Goal: Information Seeking & Learning: Learn about a topic

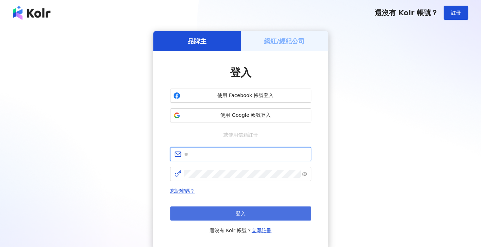
type input "**********"
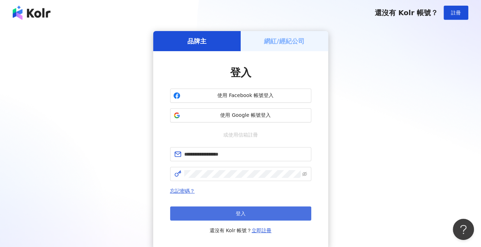
click at [251, 211] on button "登入" at bounding box center [240, 213] width 141 height 14
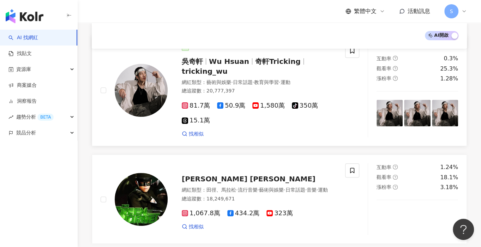
scroll to position [169, 0]
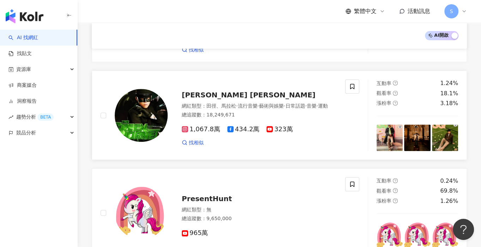
click at [258, 115] on div "總追蹤數 ： 18,249,671" at bounding box center [259, 115] width 155 height 7
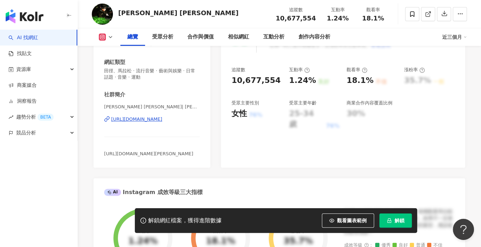
scroll to position [160, 0]
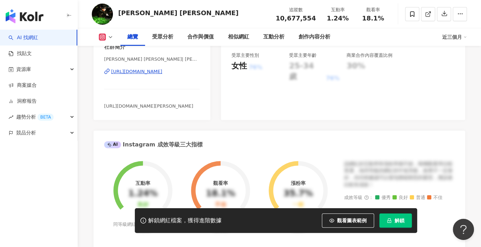
click at [398, 221] on span "解鎖" at bounding box center [400, 221] width 10 height 6
click at [442, 169] on div "該網紅的互動率和漲粉率都不錯，唯獨觀看率比較普通，為同等級的網紅的中低等級，效果不一定會好，但仍然建議可以發包開箱類型的案型，應該會比較有成效！" at bounding box center [399, 175] width 110 height 28
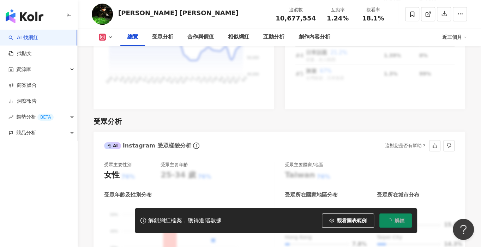
scroll to position [642, 0]
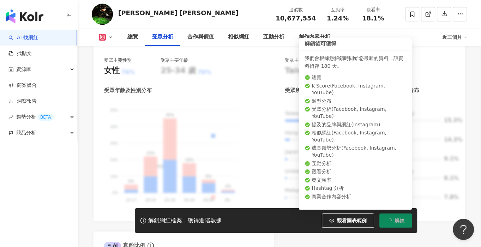
click at [396, 220] on span "解鎖" at bounding box center [400, 221] width 10 height 6
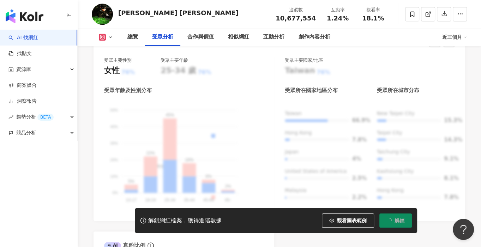
click at [427, 164] on div "[GEOGRAPHIC_DATA] 66.9% [GEOGRAPHIC_DATA] 7.8% [GEOGRAPHIC_DATA] 4% [GEOGRAPHIC…" at bounding box center [370, 158] width 170 height 96
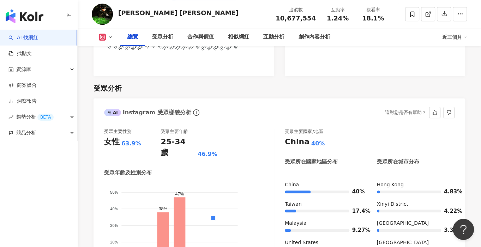
scroll to position [635, 0]
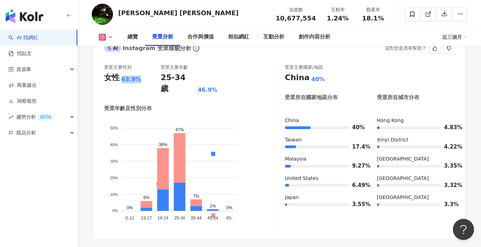
drag, startPoint x: 121, startPoint y: 78, endPoint x: 152, endPoint y: 79, distance: 30.7
click at [152, 79] on div "女性 63.9%" at bounding box center [132, 77] width 56 height 11
click at [375, 60] on div "受眾主要性別 女性 63.9% 受眾主要年齡 25-34 歲 46.9% 受眾年齡及性別分布 男性 女性 50% 50% 40% 40% 30% 30% 20…" at bounding box center [280, 148] width 372 height 182
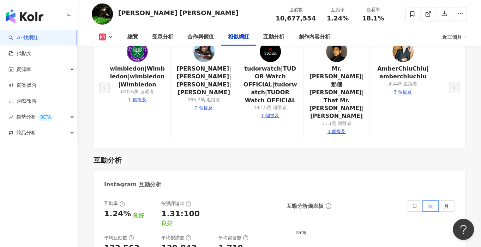
scroll to position [1380, 0]
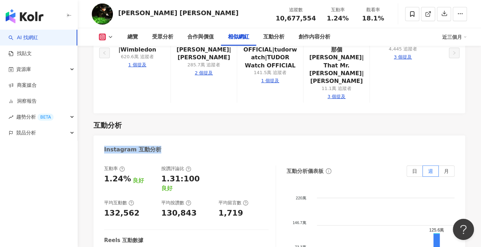
drag, startPoint x: 102, startPoint y: 106, endPoint x: 175, endPoint y: 106, distance: 72.7
click at [175, 136] on div "Instagram 互動分析" at bounding box center [280, 147] width 372 height 23
click at [110, 41] on div "總覽 受眾分析 合作與價值 相似網紅 互動分析 創作內容分析 近三個月" at bounding box center [279, 37] width 375 height 18
click at [110, 31] on div "總覽 受眾分析 合作與價值 相似網紅 互動分析 創作內容分析 近三個月" at bounding box center [279, 37] width 375 height 18
click at [108, 38] on icon at bounding box center [111, 37] width 6 height 6
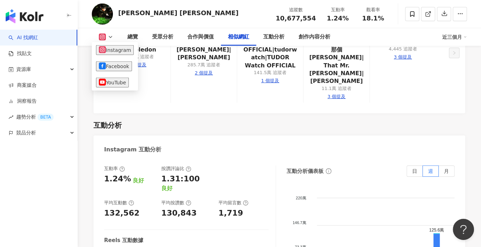
click at [184, 136] on div "Instagram 互動分析" at bounding box center [280, 147] width 372 height 23
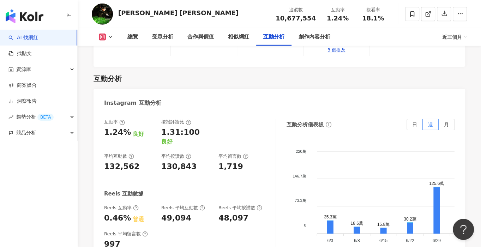
scroll to position [1443, 0]
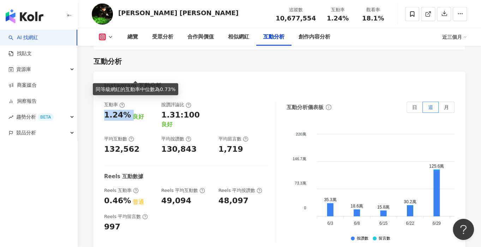
drag, startPoint x: 103, startPoint y: 74, endPoint x: 131, endPoint y: 73, distance: 27.2
click at [131, 95] on div "互動率 1.24% 良好 按讚評論比 1.31:100 良好 平均互動數 132,562 平均按讚數 130,843 平均留言數 1,719 Reels 互動…" at bounding box center [280, 174] width 372 height 159
click at [224, 136] on div "平均留言數 1,719" at bounding box center [243, 145] width 50 height 19
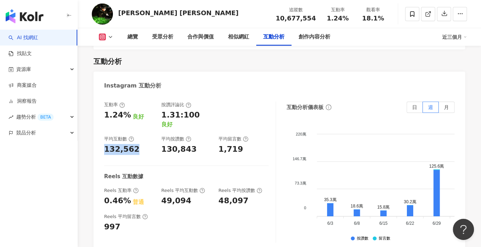
drag, startPoint x: 104, startPoint y: 99, endPoint x: 136, endPoint y: 100, distance: 31.8
click at [136, 144] on div "132,562" at bounding box center [129, 149] width 50 height 11
drag, startPoint x: 166, startPoint y: 98, endPoint x: 277, endPoint y: 103, distance: 110.9
click at [277, 103] on div "互動率 1.24% 良好 按讚評論比 1.31:100 良好 平均互動數 132,562 平均按讚數 130,843 平均留言數 1,719 Reels 互動…" at bounding box center [279, 172] width 350 height 141
click at [264, 144] on div "1,719" at bounding box center [243, 149] width 50 height 11
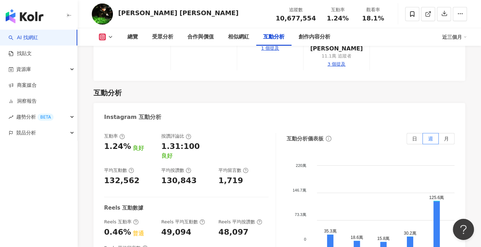
scroll to position [1412, 0]
drag, startPoint x: 103, startPoint y: 107, endPoint x: 128, endPoint y: 103, distance: 25.0
click at [128, 126] on div "互動率 1.24% 良好 按讚評論比 1.31:100 良好 平均互動數 132,562 平均按讚數 130,843 平均留言數 1,719 Reels 互動…" at bounding box center [280, 205] width 372 height 159
